Goal: Transaction & Acquisition: Obtain resource

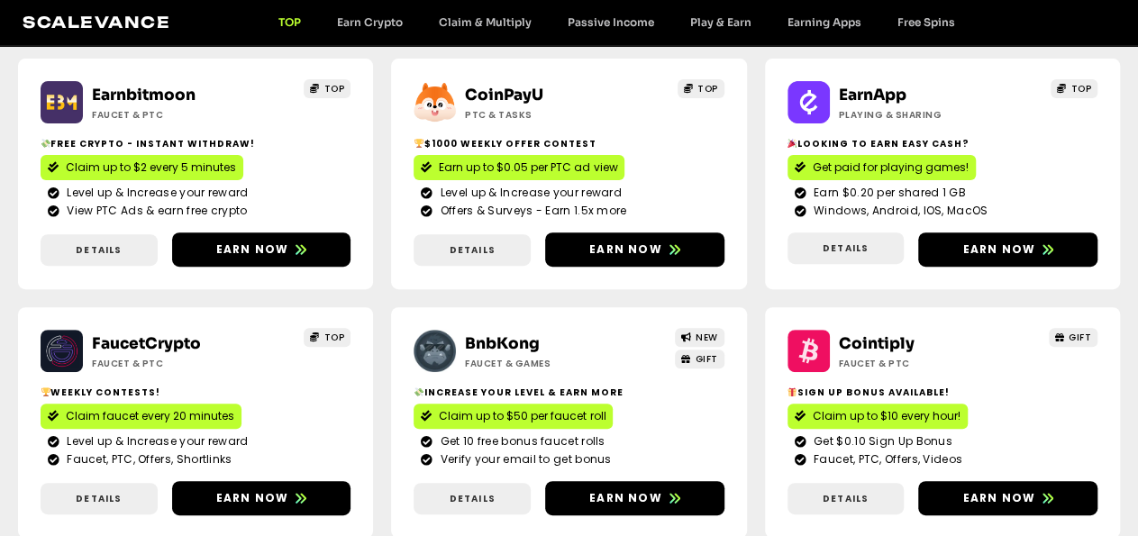
scroll to position [234, 0]
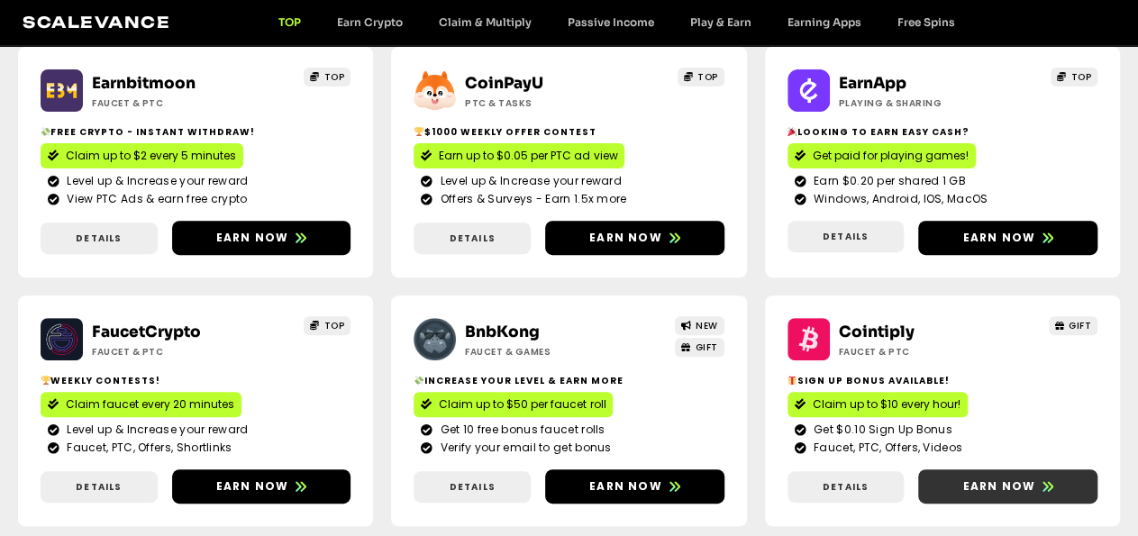
click at [962, 495] on span "Earn now" at bounding box center [998, 486] width 73 height 16
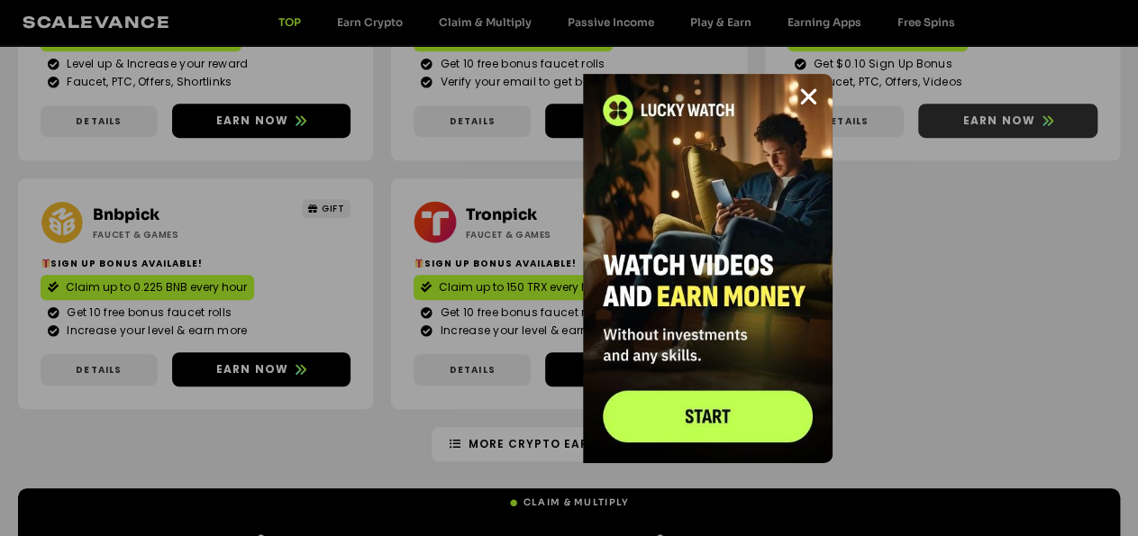
scroll to position [694, 0]
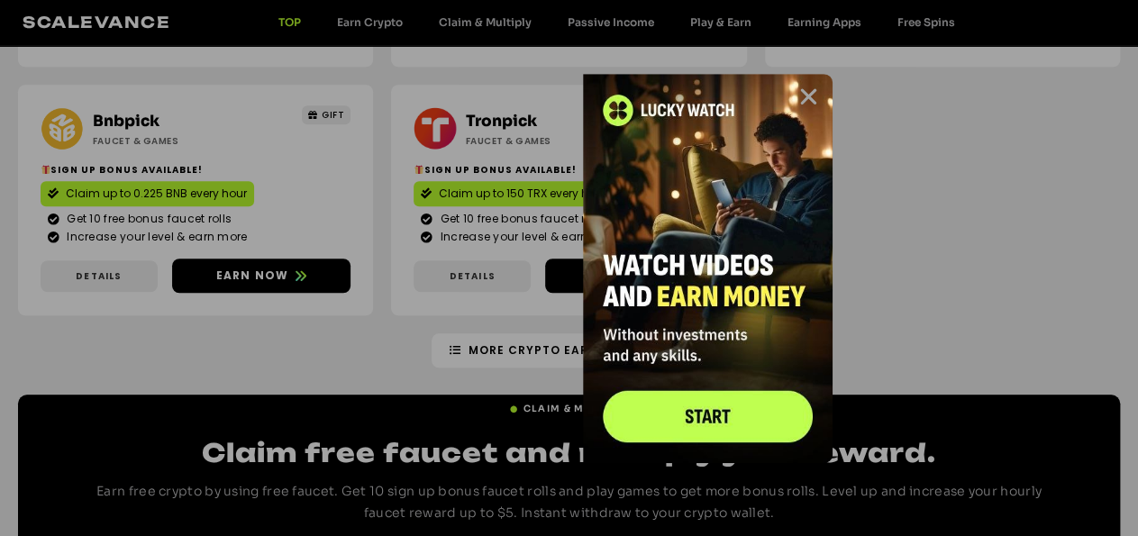
click at [808, 93] on icon "Close" at bounding box center [808, 97] width 23 height 23
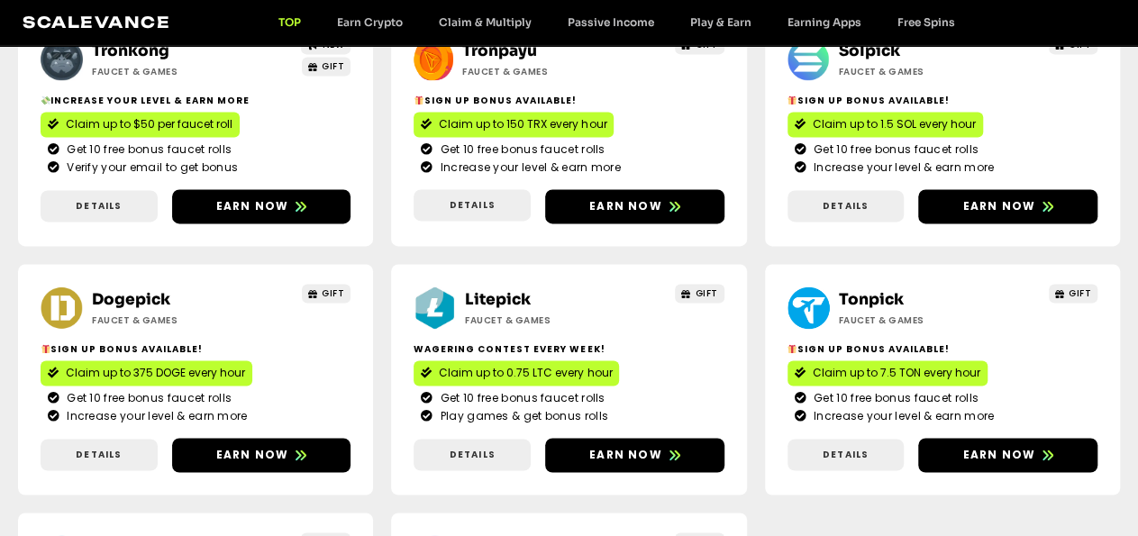
scroll to position [1256, 0]
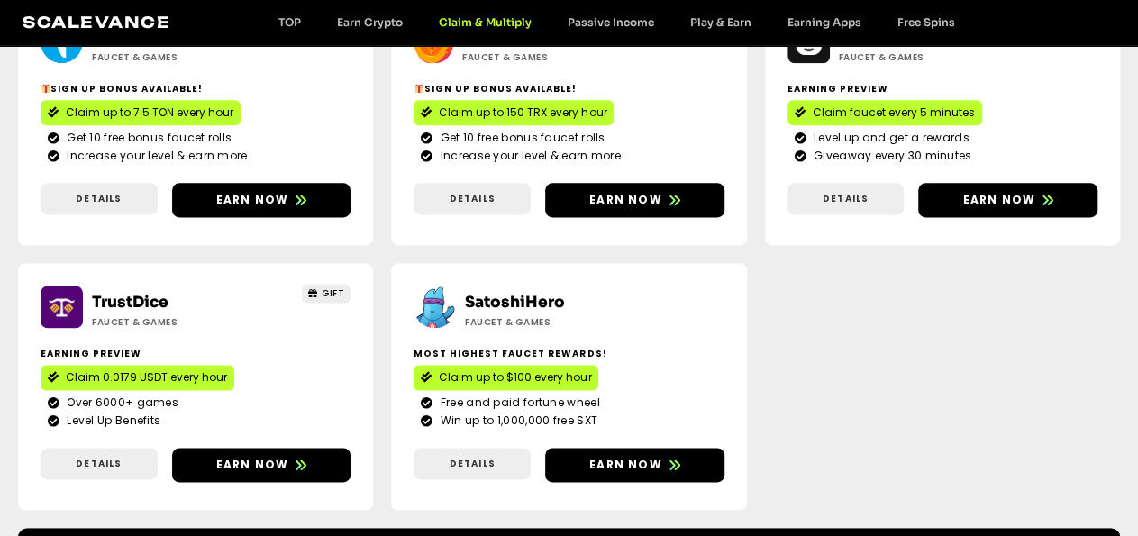
drag, startPoint x: 0, startPoint y: 0, endPoint x: 1152, endPoint y: 531, distance: 1268.8
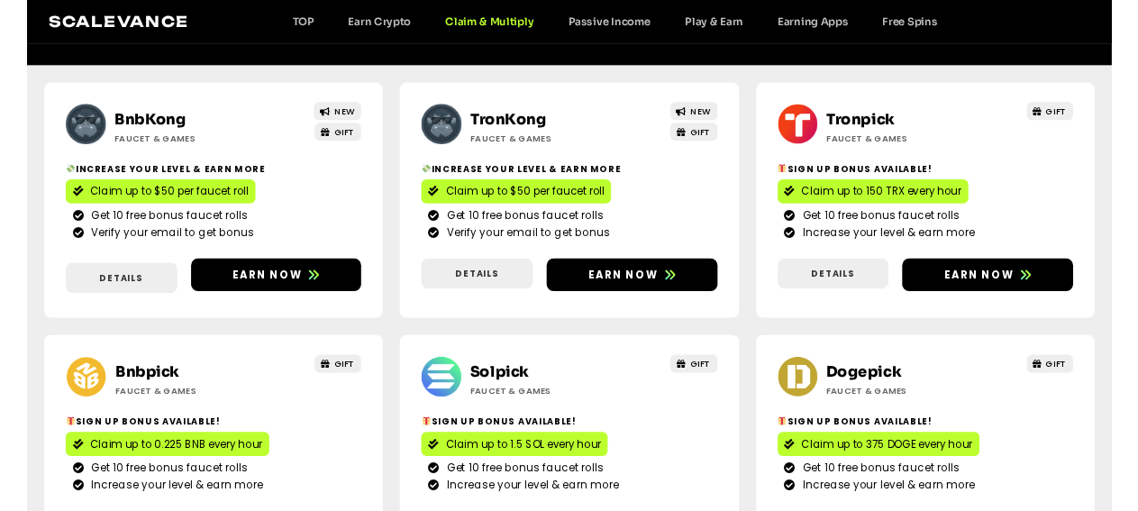
scroll to position [169, 0]
